Goal: Navigation & Orientation: Find specific page/section

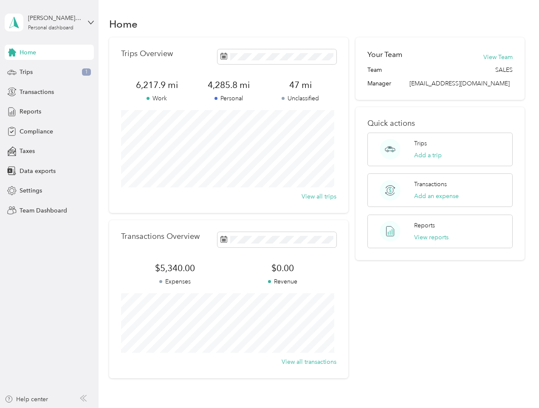
click at [269, 204] on div "Trips Overview 6,217.9 mi Work 4,285.8 mi Personal 47 mi Unclassified View all …" at bounding box center [228, 125] width 239 height 176
click at [49, 23] on div "[PERSON_NAME] [PERSON_NAME]" at bounding box center [54, 18] width 53 height 9
click at [49, 52] on div "You’re signed in as [EMAIL_ADDRESS][DOMAIN_NAME] Team dashboard Personal dashbo…" at bounding box center [94, 74] width 179 height 87
click at [12, 52] on div "You’re signed in as [EMAIL_ADDRESS][DOMAIN_NAME] Team dashboard Personal dashbo…" at bounding box center [94, 74] width 179 height 87
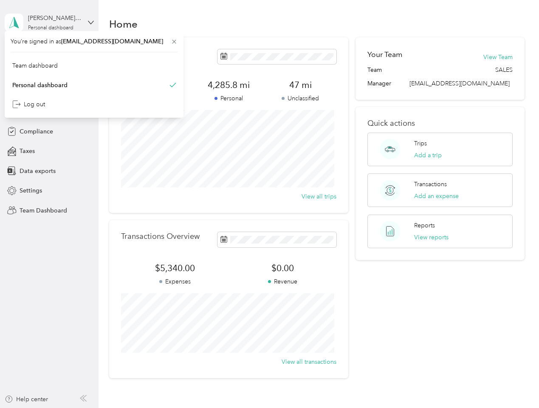
click at [49, 72] on div "Trips 1" at bounding box center [49, 72] width 89 height 15
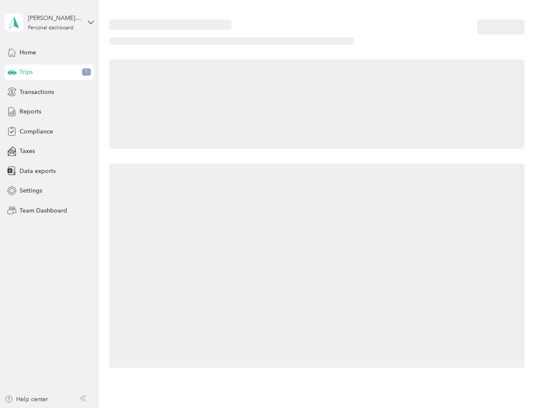
click at [12, 72] on icon at bounding box center [12, 72] width 9 height 4
click at [49, 92] on span "Transactions" at bounding box center [37, 92] width 34 height 9
click at [12, 92] on icon at bounding box center [11, 91] width 9 height 9
click at [49, 112] on div "Reports" at bounding box center [49, 111] width 89 height 15
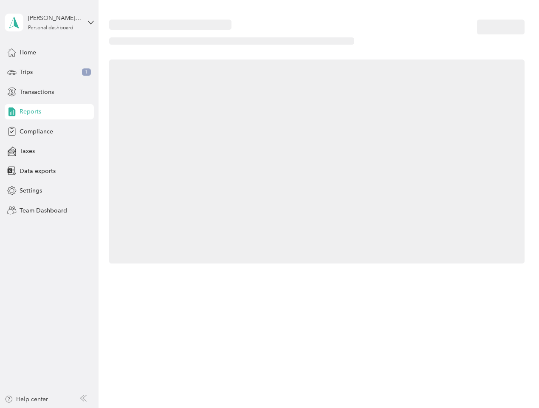
click at [12, 112] on icon at bounding box center [11, 111] width 9 height 9
